Goal: Task Accomplishment & Management: Complete application form

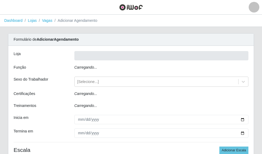
type input "Rede Econômico - Prata"
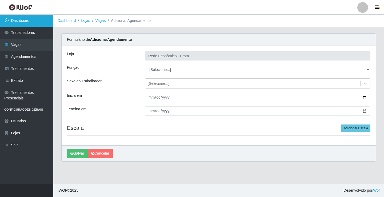
click at [24, 18] on link "Dashboard" at bounding box center [26, 21] width 53 height 12
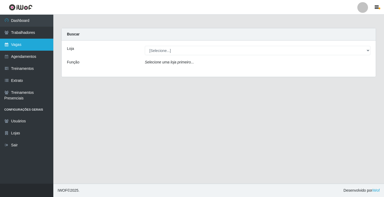
click at [14, 45] on link "Vagas" at bounding box center [26, 45] width 53 height 12
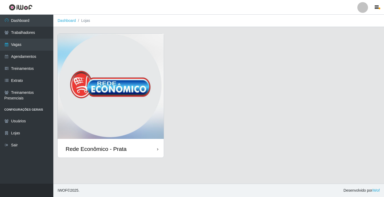
click at [159, 89] on img at bounding box center [111, 87] width 106 height 107
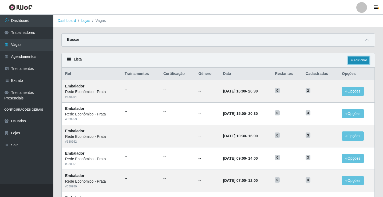
click at [262, 60] on icon at bounding box center [351, 60] width 3 height 3
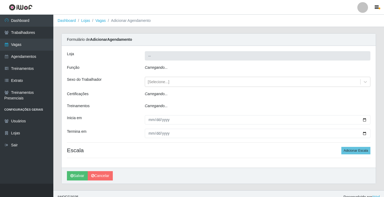
type input "Rede Econômico - Prata"
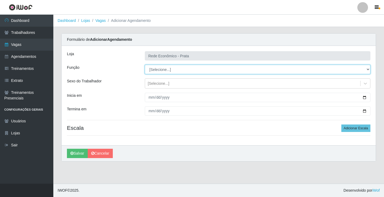
click at [262, 70] on select "[Selecione...] ASG ASG + ASG ++ Embalador Embalador + Embalador ++ Operador de …" at bounding box center [258, 69] width 226 height 9
select select "1"
click at [145, 65] on select "[Selecione...] ASG ASG + ASG ++ Embalador Embalador + Embalador ++ Operador de …" at bounding box center [258, 69] width 226 height 9
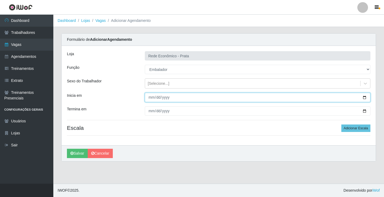
click at [149, 100] on input "Inicia em" at bounding box center [258, 97] width 226 height 9
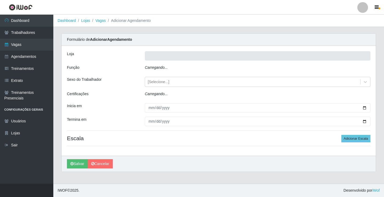
type input "Rede Econômico - Prata"
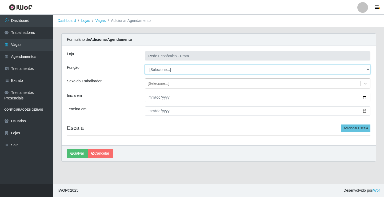
click at [367, 68] on select "[Selecione...] ASG ASG + ASG ++ Embalador Embalador + Embalador ++ Operador de …" at bounding box center [258, 69] width 226 height 9
select select "1"
click at [145, 65] on select "[Selecione...] ASG ASG + ASG ++ Embalador Embalador + Embalador ++ Operador de …" at bounding box center [258, 69] width 226 height 9
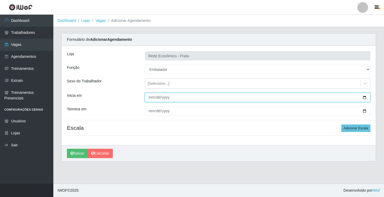
click at [149, 100] on input "Inicia em" at bounding box center [258, 97] width 226 height 9
type input "[DATE]"
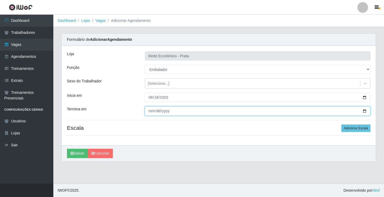
click at [152, 111] on input "Termina em" at bounding box center [258, 110] width 226 height 9
type input "[DATE]"
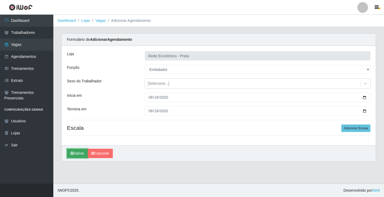
click at [75, 155] on button "Salvar" at bounding box center [77, 153] width 21 height 9
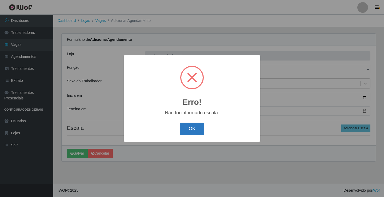
click at [190, 128] on button "OK" at bounding box center [192, 129] width 25 height 13
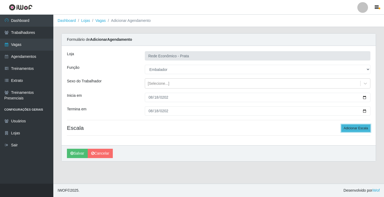
click at [354, 130] on button "Adicionar Escala" at bounding box center [355, 127] width 29 height 7
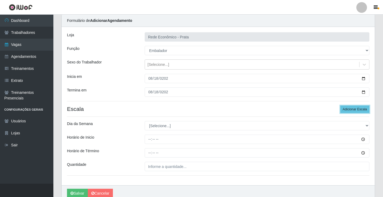
scroll to position [43, 0]
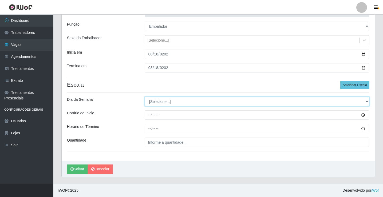
click at [366, 102] on select "[Selecione...] Segunda Terça Quarta Quinta Sexta Sábado Domingo" at bounding box center [256, 101] width 224 height 9
select select "1"
click at [144, 97] on select "[Selecione...] Segunda Terça Quarta Quinta Sexta Sábado Domingo" at bounding box center [256, 101] width 224 height 9
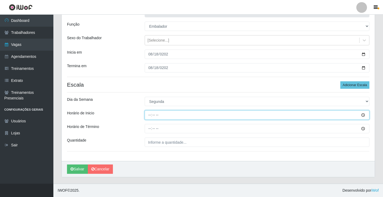
click at [147, 113] on input "Horário de Inicio" at bounding box center [256, 114] width 224 height 9
type input "10:30"
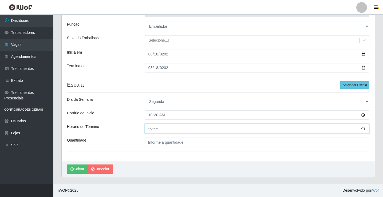
click at [150, 130] on input "Horário de Término" at bounding box center [256, 128] width 224 height 9
type input "16:00"
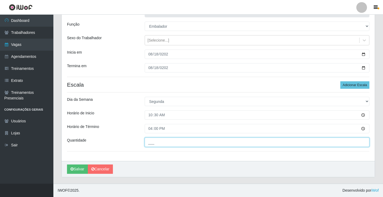
click at [164, 143] on input "___" at bounding box center [256, 142] width 224 height 9
type input "03_"
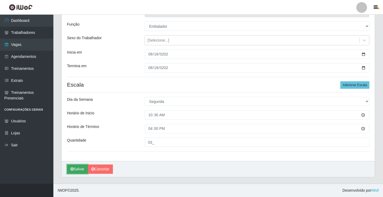
click at [74, 170] on button "Salvar" at bounding box center [77, 168] width 21 height 9
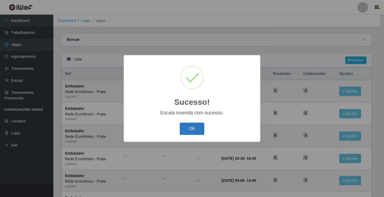
click at [197, 130] on button "OK" at bounding box center [192, 129] width 25 height 13
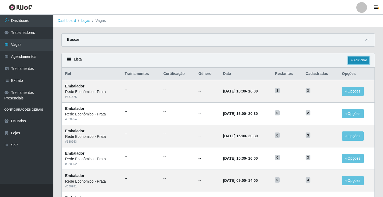
click at [357, 61] on link "Adicionar" at bounding box center [358, 60] width 21 height 7
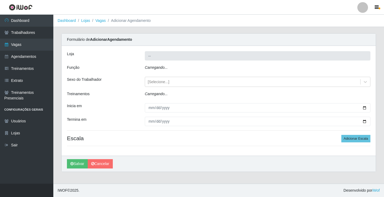
type input "Rede Econômico - Prata"
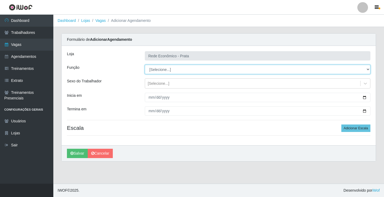
drag, startPoint x: 368, startPoint y: 70, endPoint x: 365, endPoint y: 70, distance: 2.7
click at [368, 70] on select "[Selecione...] ASG ASG + ASG ++ Embalador Embalador + Embalador ++ Operador de …" at bounding box center [258, 69] width 226 height 9
select select "1"
click at [145, 65] on select "[Selecione...] ASG ASG + ASG ++ Embalador Embalador + Embalador ++ Operador de …" at bounding box center [258, 69] width 226 height 9
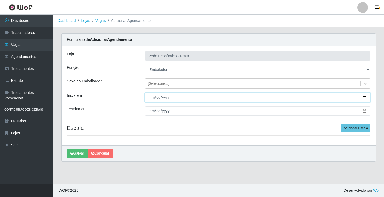
click at [151, 97] on input "Inicia em" at bounding box center [258, 97] width 226 height 9
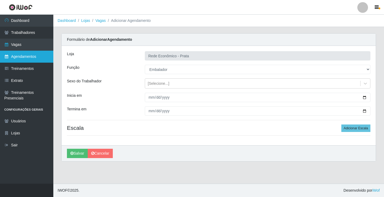
click at [27, 59] on link "Agendamentos" at bounding box center [26, 57] width 53 height 12
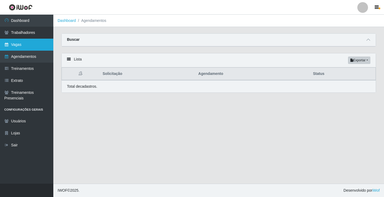
click at [21, 46] on link "Vagas" at bounding box center [26, 45] width 53 height 12
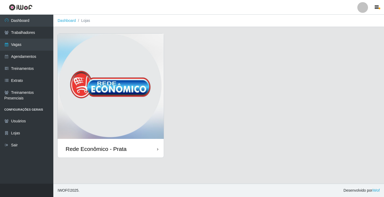
click at [60, 89] on img at bounding box center [111, 87] width 106 height 107
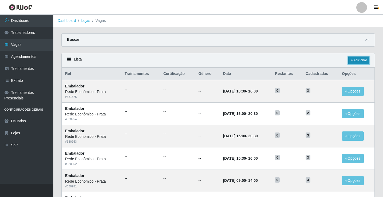
click at [355, 61] on link "Adicionar" at bounding box center [358, 60] width 21 height 7
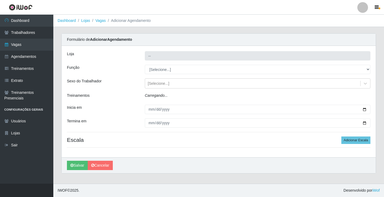
type input "Rede Econômico - Prata"
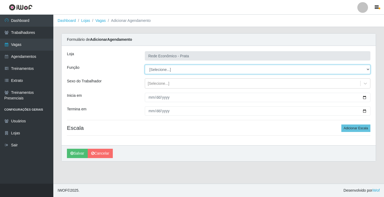
click at [366, 70] on select "[Selecione...] ASG ASG + ASG ++ Embalador Embalador + Embalador ++ Operador de …" at bounding box center [258, 69] width 226 height 9
select select "1"
click at [145, 65] on select "[Selecione...] ASG ASG + ASG ++ Embalador Embalador + Embalador ++ Operador de …" at bounding box center [258, 69] width 226 height 9
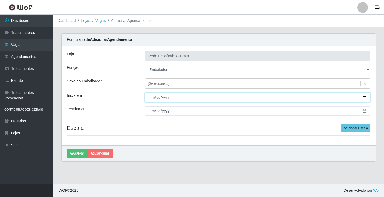
click at [152, 97] on input "Inicia em" at bounding box center [258, 97] width 226 height 9
type input "[DATE]"
click at [67, 149] on button "Salvar" at bounding box center [77, 153] width 21 height 9
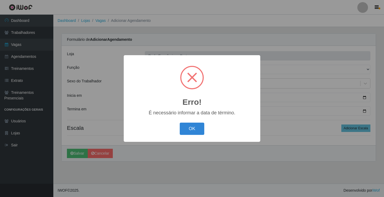
click at [193, 136] on div "OK Cancel" at bounding box center [192, 128] width 126 height 15
click at [196, 131] on button "OK" at bounding box center [192, 129] width 25 height 13
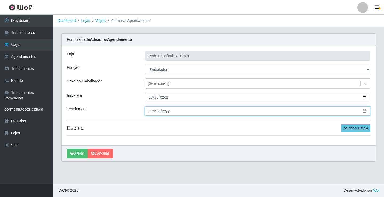
click at [150, 111] on input "Termina em" at bounding box center [258, 110] width 226 height 9
type input "[DATE]"
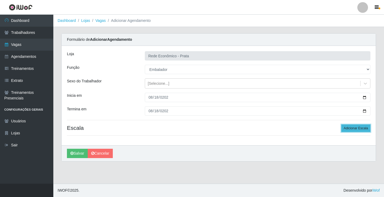
click at [366, 131] on button "Adicionar Escala" at bounding box center [355, 127] width 29 height 7
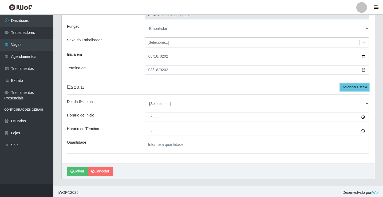
scroll to position [43, 0]
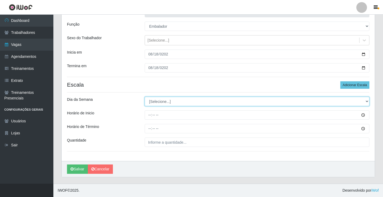
click at [367, 102] on select "[Selecione...] Segunda Terça Quarta Quinta Sexta Sábado Domingo" at bounding box center [256, 101] width 224 height 9
select select "1"
click at [144, 97] on select "[Selecione...] Segunda Terça Quarta Quinta Sexta Sábado Domingo" at bounding box center [256, 101] width 224 height 9
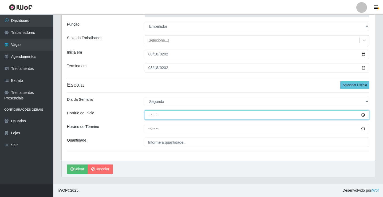
click at [150, 113] on input "Horário de Inicio" at bounding box center [256, 114] width 224 height 9
type input "15:00"
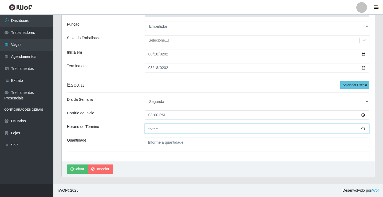
click at [148, 128] on input "Horário de Término" at bounding box center [256, 128] width 224 height 9
type input "20:30"
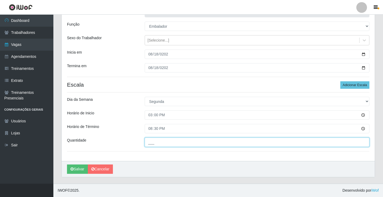
click at [160, 144] on input "___" at bounding box center [256, 142] width 224 height 9
type input "03_"
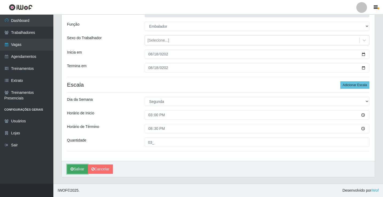
click at [73, 170] on icon "submit" at bounding box center [71, 169] width 3 height 4
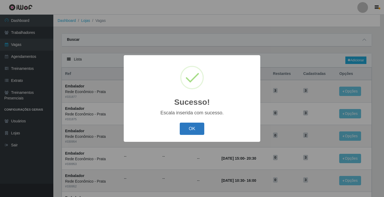
click at [188, 129] on button "OK" at bounding box center [192, 129] width 25 height 13
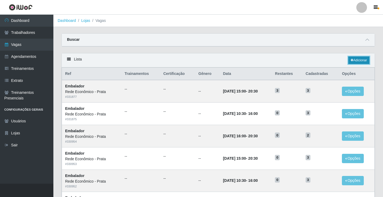
click at [358, 62] on link "Adicionar" at bounding box center [358, 60] width 21 height 7
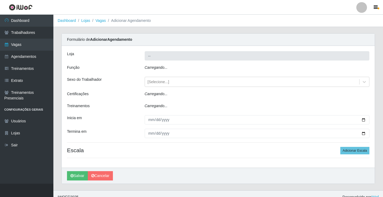
type input "Rede Econômico - Prata"
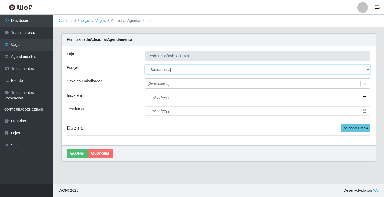
click at [367, 71] on select "[Selecione...] ASG ASG + ASG ++ Embalador Embalador + Embalador ++ Operador de …" at bounding box center [258, 69] width 226 height 9
select select "1"
click at [145, 65] on select "[Selecione...] ASG ASG + ASG ++ Embalador Embalador + Embalador ++ Operador de …" at bounding box center [258, 69] width 226 height 9
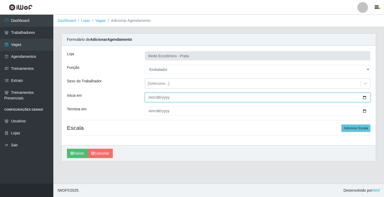
drag, startPoint x: 148, startPoint y: 99, endPoint x: 152, endPoint y: 99, distance: 3.5
click at [149, 99] on input "Inicia em" at bounding box center [258, 97] width 226 height 9
type input "[DATE]"
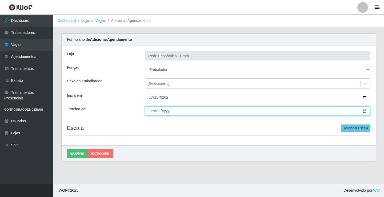
click at [152, 111] on input "Termina em" at bounding box center [258, 110] width 226 height 9
type input "[DATE]"
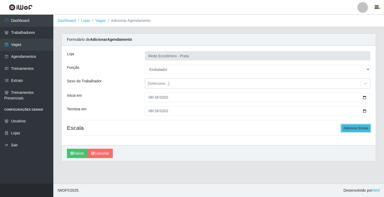
click at [357, 128] on button "Adicionar Escala" at bounding box center [355, 127] width 29 height 7
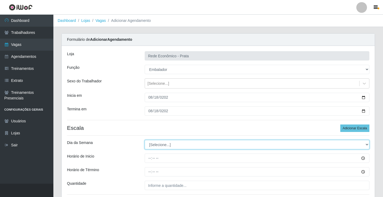
drag, startPoint x: 367, startPoint y: 144, endPoint x: 354, endPoint y: 144, distance: 13.3
click at [367, 144] on select "[Selecione...] Segunda Terça Quarta Quinta Sexta Sábado Domingo" at bounding box center [256, 144] width 224 height 9
select select "1"
click at [144, 140] on select "[Selecione...] Segunda Terça Quarta Quinta Sexta Sábado Domingo" at bounding box center [256, 144] width 224 height 9
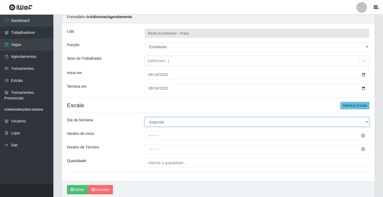
scroll to position [43, 0]
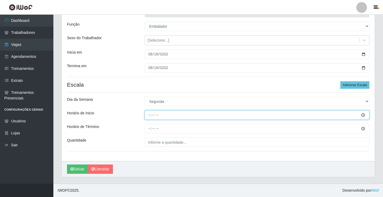
click at [150, 116] on input "Horário de Inicio" at bounding box center [256, 114] width 224 height 9
type input "16:00"
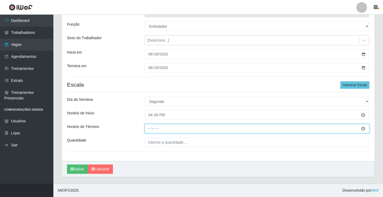
click at [150, 129] on input "Horário de Término" at bounding box center [256, 128] width 224 height 9
type input "20:30"
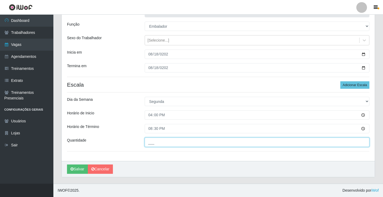
click at [181, 146] on input "___" at bounding box center [256, 142] width 224 height 9
type input "03_"
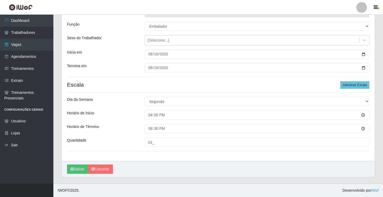
click at [81, 175] on div "[PERSON_NAME]" at bounding box center [218, 169] width 313 height 16
click at [78, 168] on button "Salvar" at bounding box center [77, 168] width 21 height 9
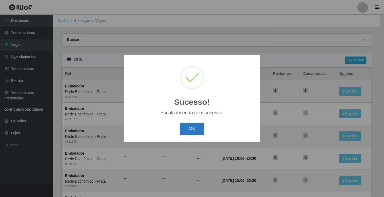
click at [191, 135] on button "OK" at bounding box center [192, 129] width 25 height 13
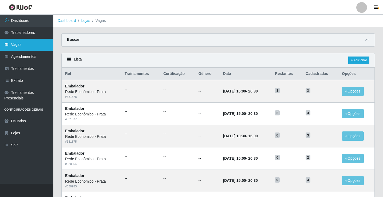
click at [25, 44] on link "Vagas" at bounding box center [26, 45] width 53 height 12
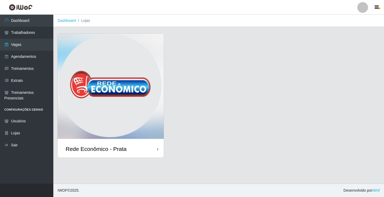
click at [134, 125] on img at bounding box center [111, 87] width 106 height 107
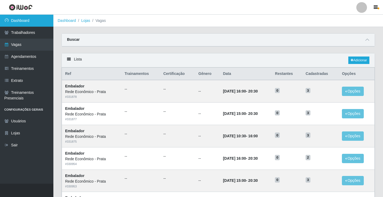
click at [34, 20] on link "Dashboard" at bounding box center [26, 21] width 53 height 12
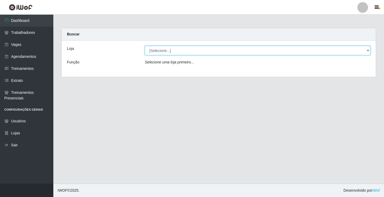
click at [369, 52] on select "[Selecione...] Rede Econômico - Prata" at bounding box center [258, 50] width 226 height 9
select select "192"
click at [145, 46] on select "[Selecione...] Rede Econômico - Prata" at bounding box center [258, 50] width 226 height 9
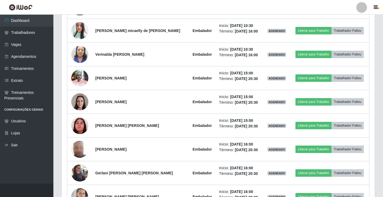
scroll to position [267, 0]
